Goal: Information Seeking & Learning: Find specific fact

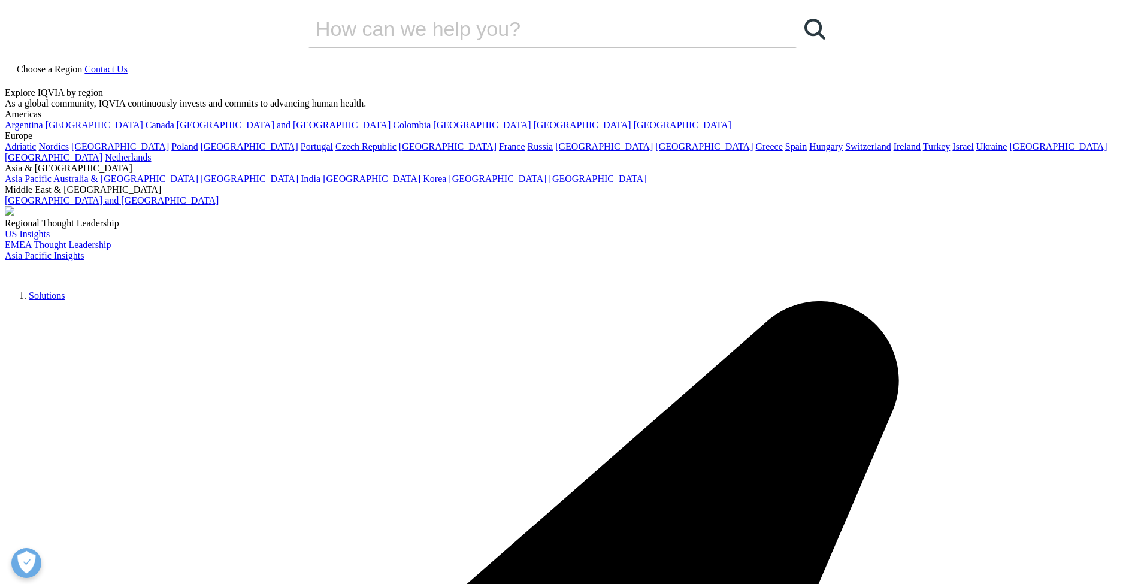
click at [14, 75] on icon at bounding box center [10, 80] width 10 height 10
click at [427, 47] on input "Search" at bounding box center [536, 29] width 454 height 36
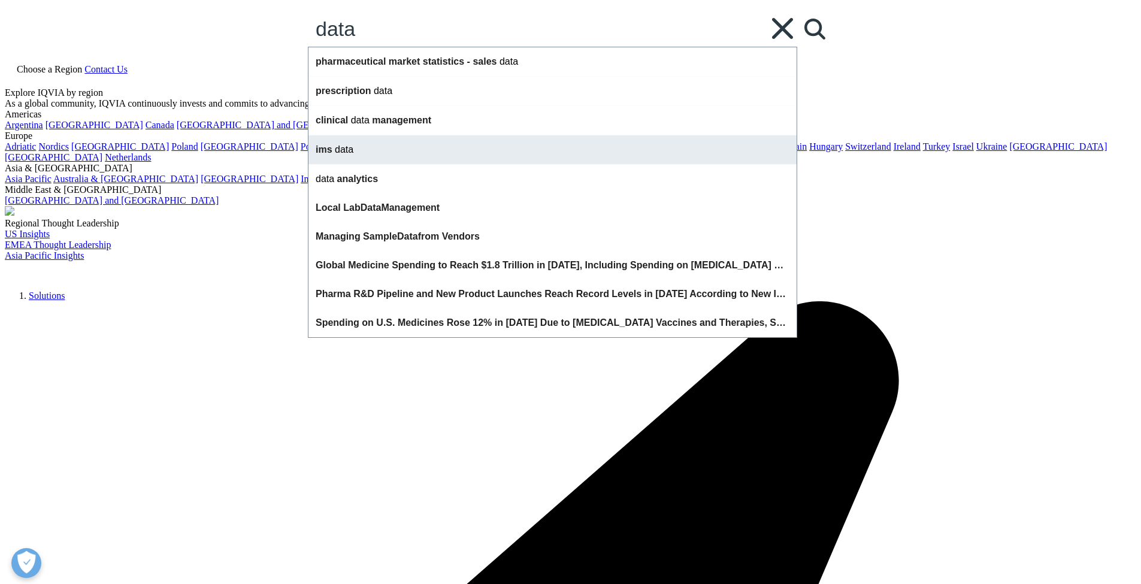
type input "data"
click at [477, 164] on div "ims data" at bounding box center [553, 149] width 488 height 29
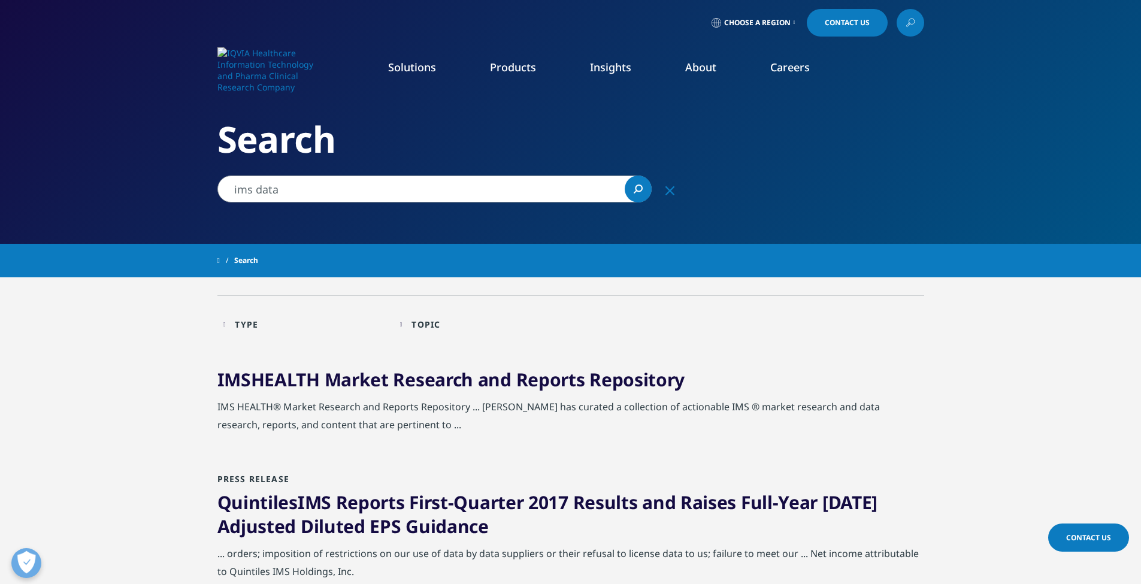
click at [380, 196] on input "ims data" at bounding box center [434, 189] width 434 height 27
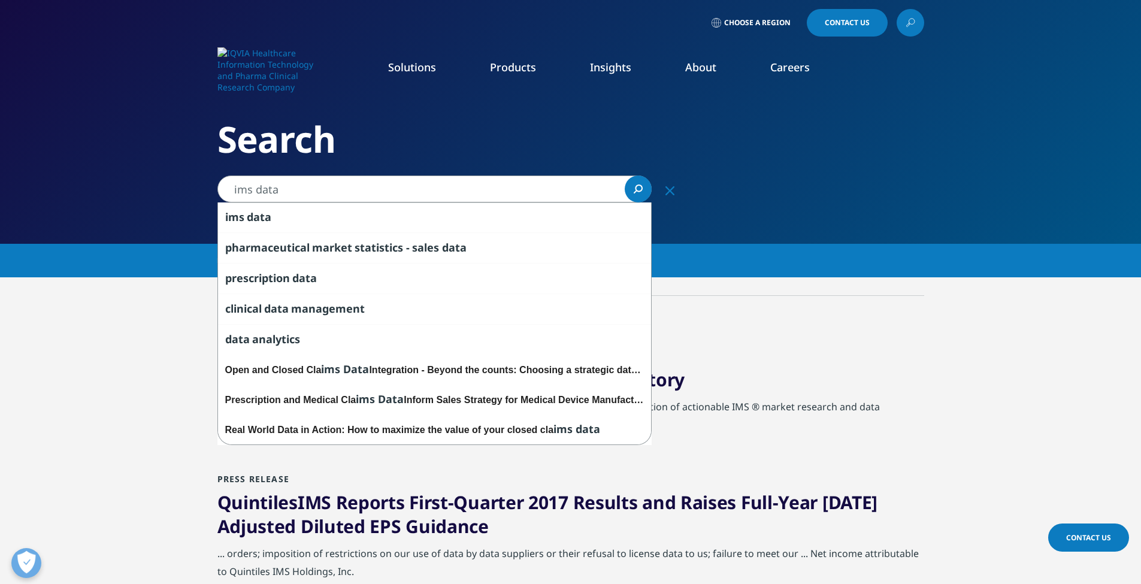
drag, startPoint x: 333, startPoint y: 194, endPoint x: 187, endPoint y: 193, distance: 145.6
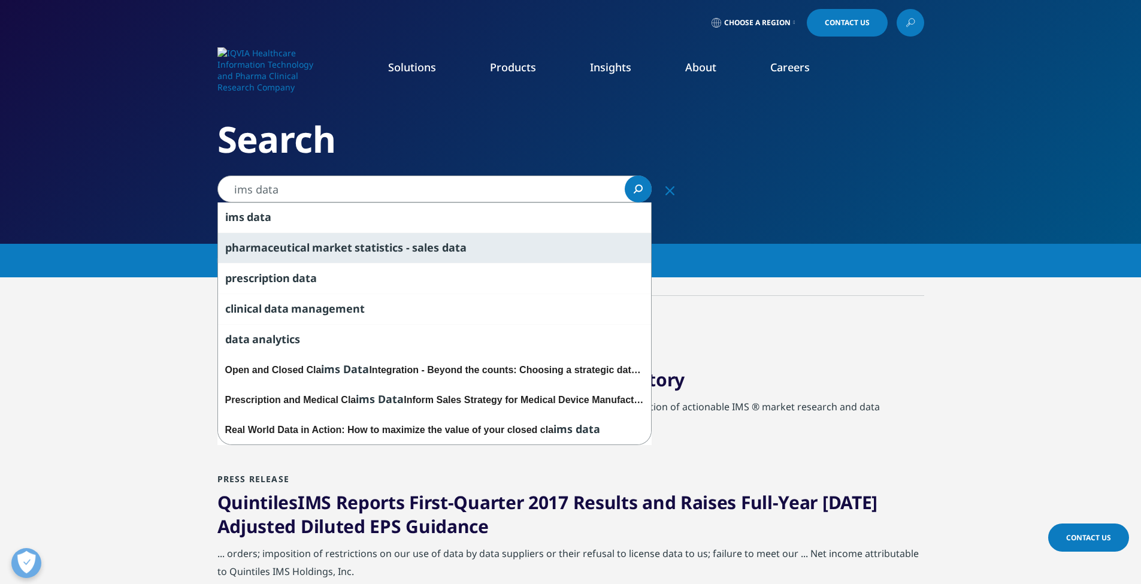
click at [370, 251] on span "statistics" at bounding box center [379, 247] width 49 height 14
type input "pharmaceutical market statistics - sales data"
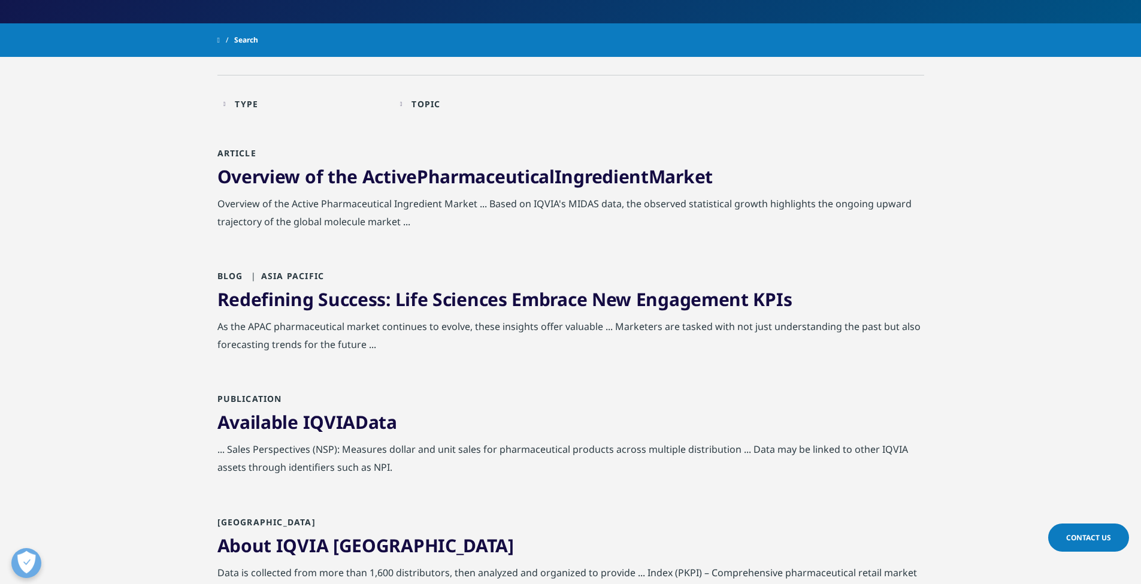
scroll to position [240, 0]
